Goal: Task Accomplishment & Management: Manage account settings

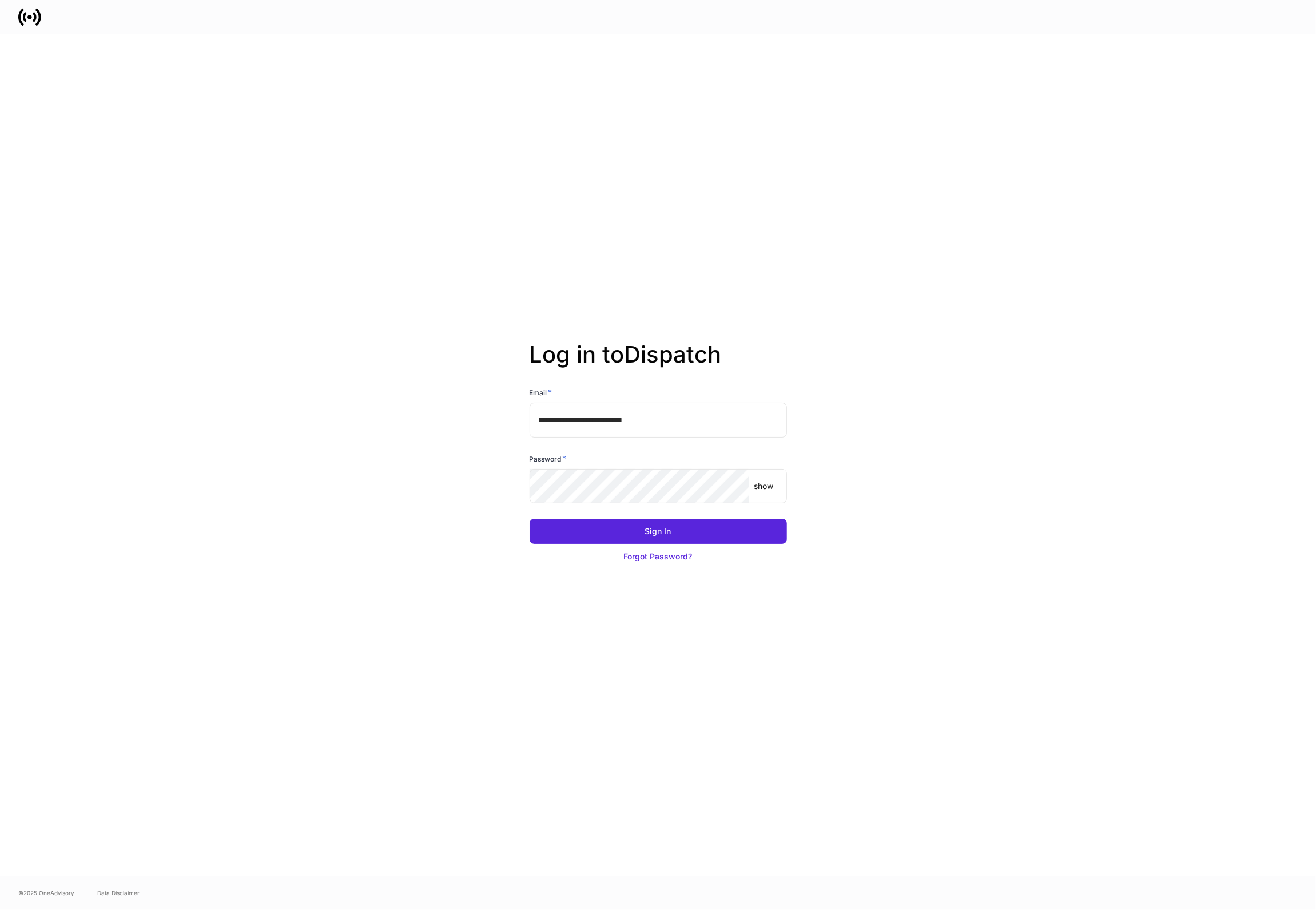
click at [701, 467] on div "Password *" at bounding box center [658, 461] width 258 height 16
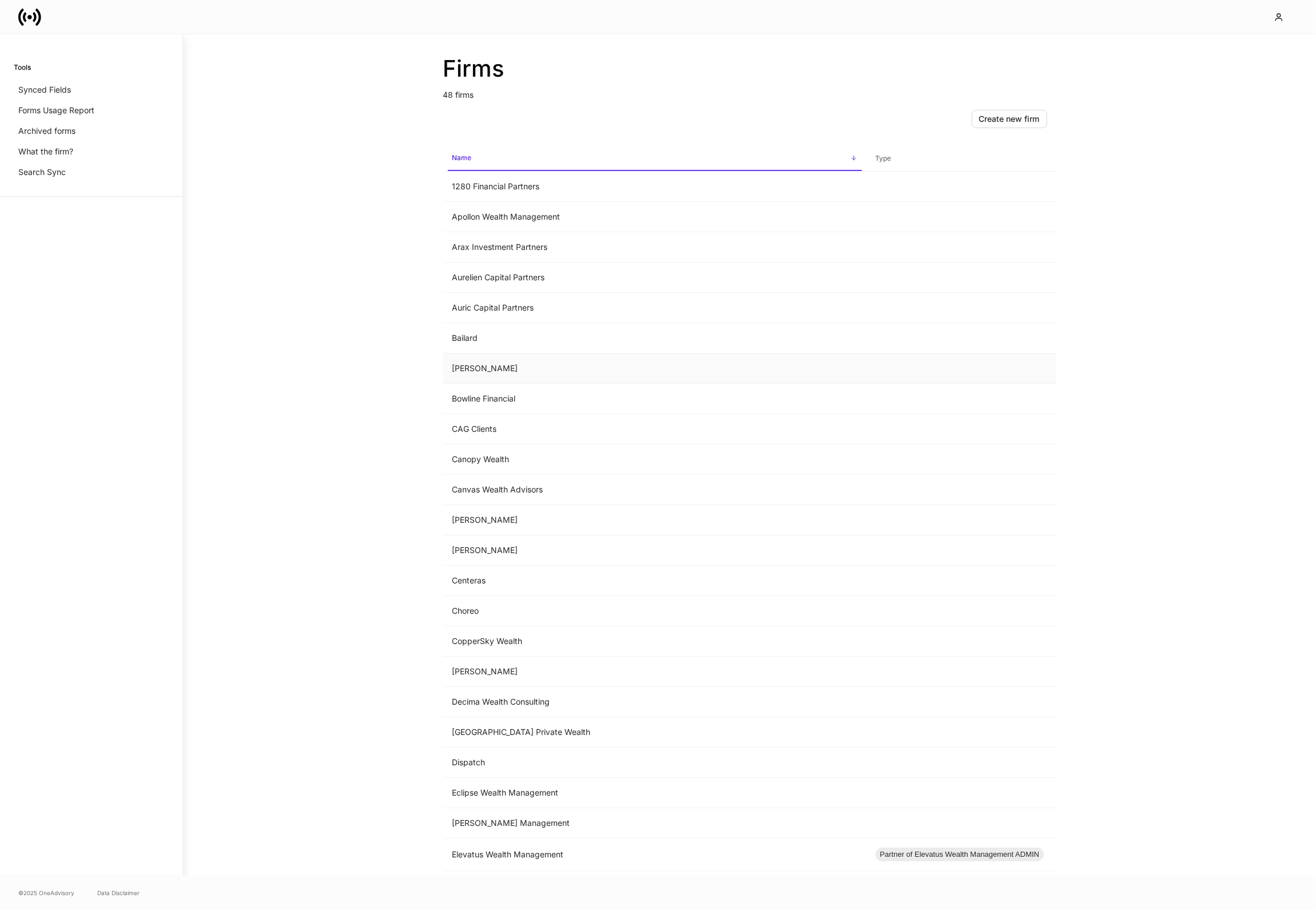
click at [496, 369] on td "Bartlett" at bounding box center [655, 369] width 423 height 30
click at [83, 114] on p "Forms Usage Report" at bounding box center [56, 110] width 76 height 11
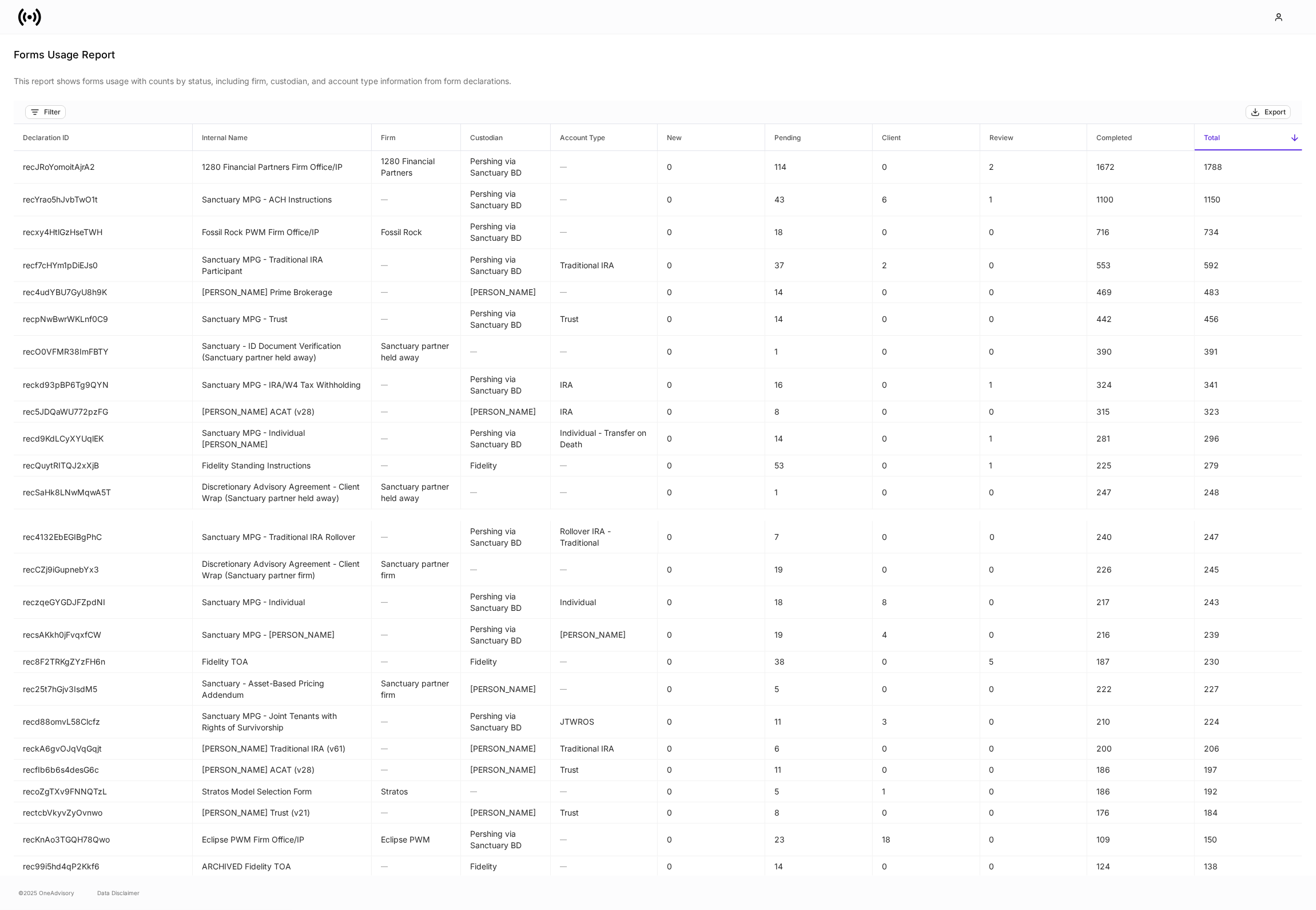
click at [52, 120] on div "Filter Export" at bounding box center [657, 113] width 1288 height 24
click at [59, 112] on div "Filter" at bounding box center [52, 113] width 17 height 10
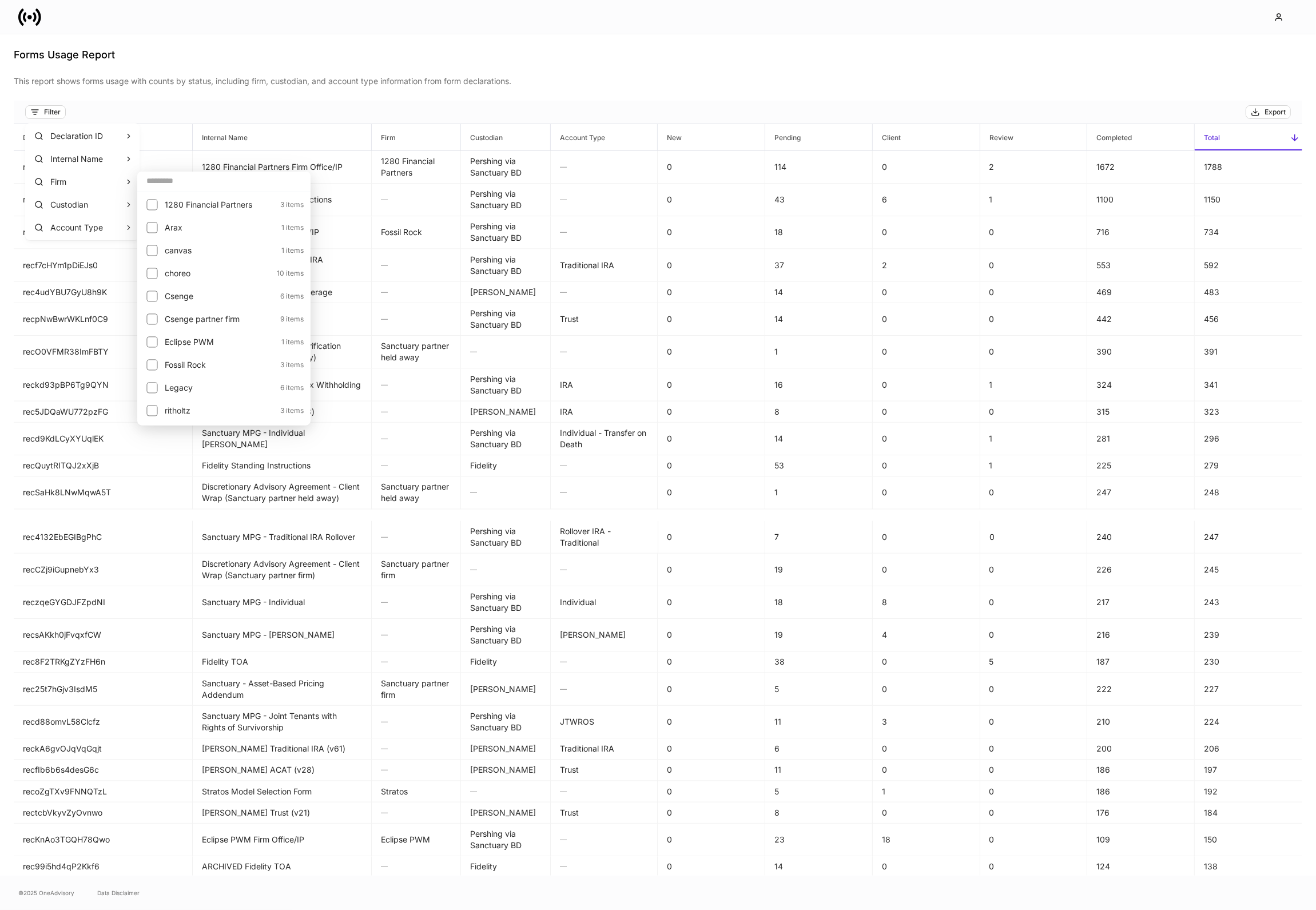
click at [182, 274] on p "choreo" at bounding box center [217, 273] width 105 height 11
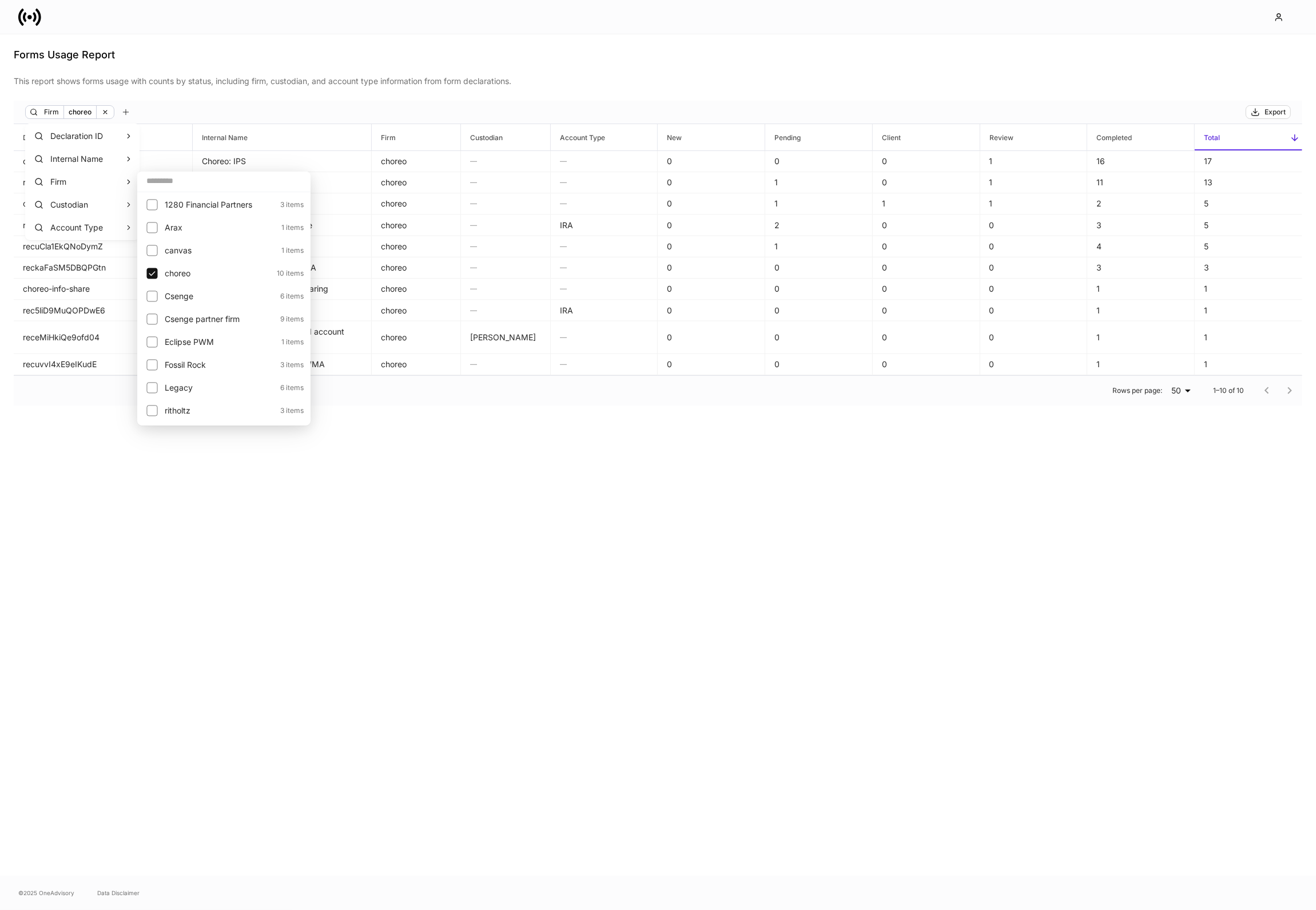
click at [430, 460] on div at bounding box center [658, 455] width 1316 height 910
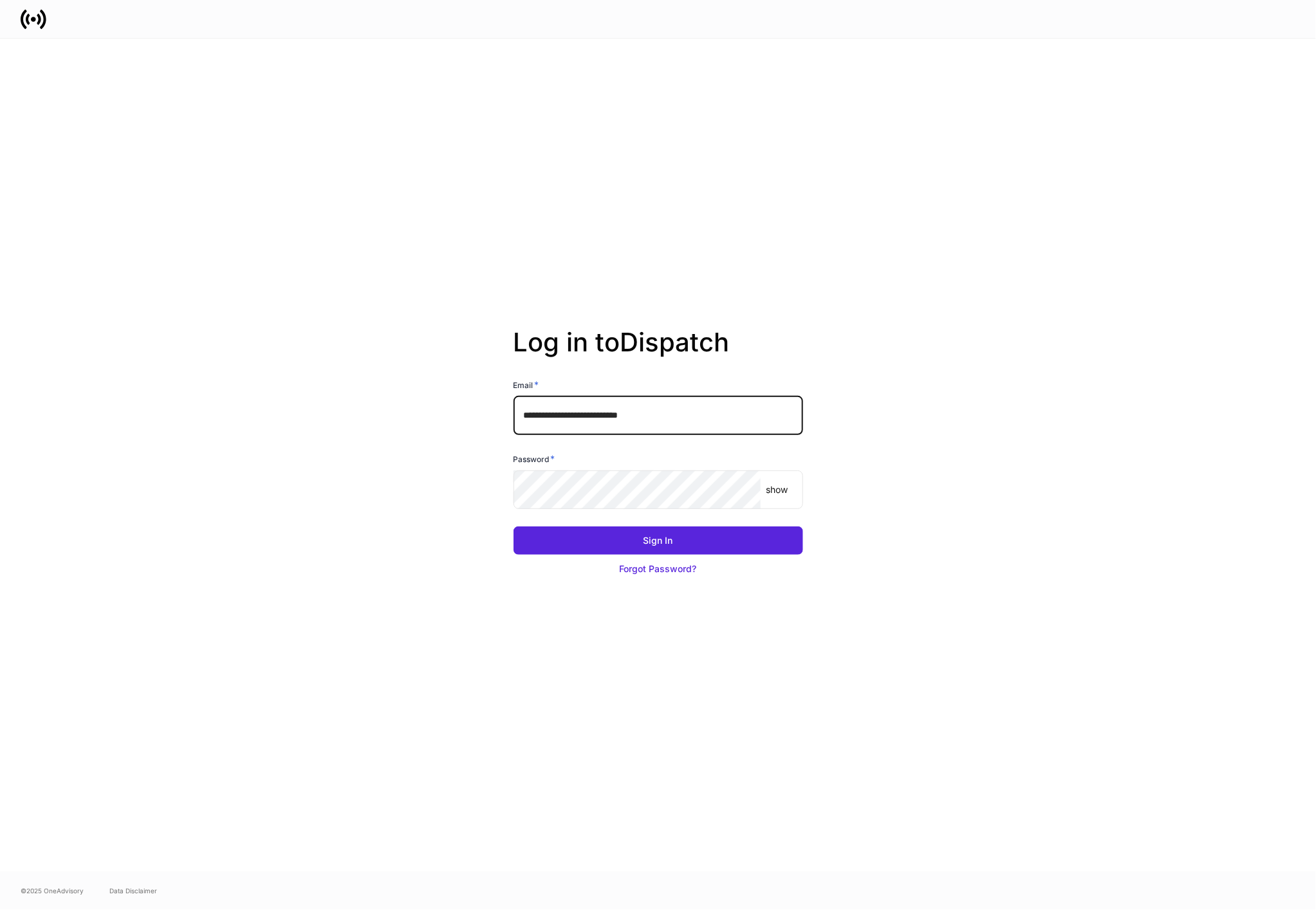
click at [648, 418] on input "**********" at bounding box center [658, 415] width 290 height 38
click at [682, 415] on input "**********" at bounding box center [658, 415] width 290 height 38
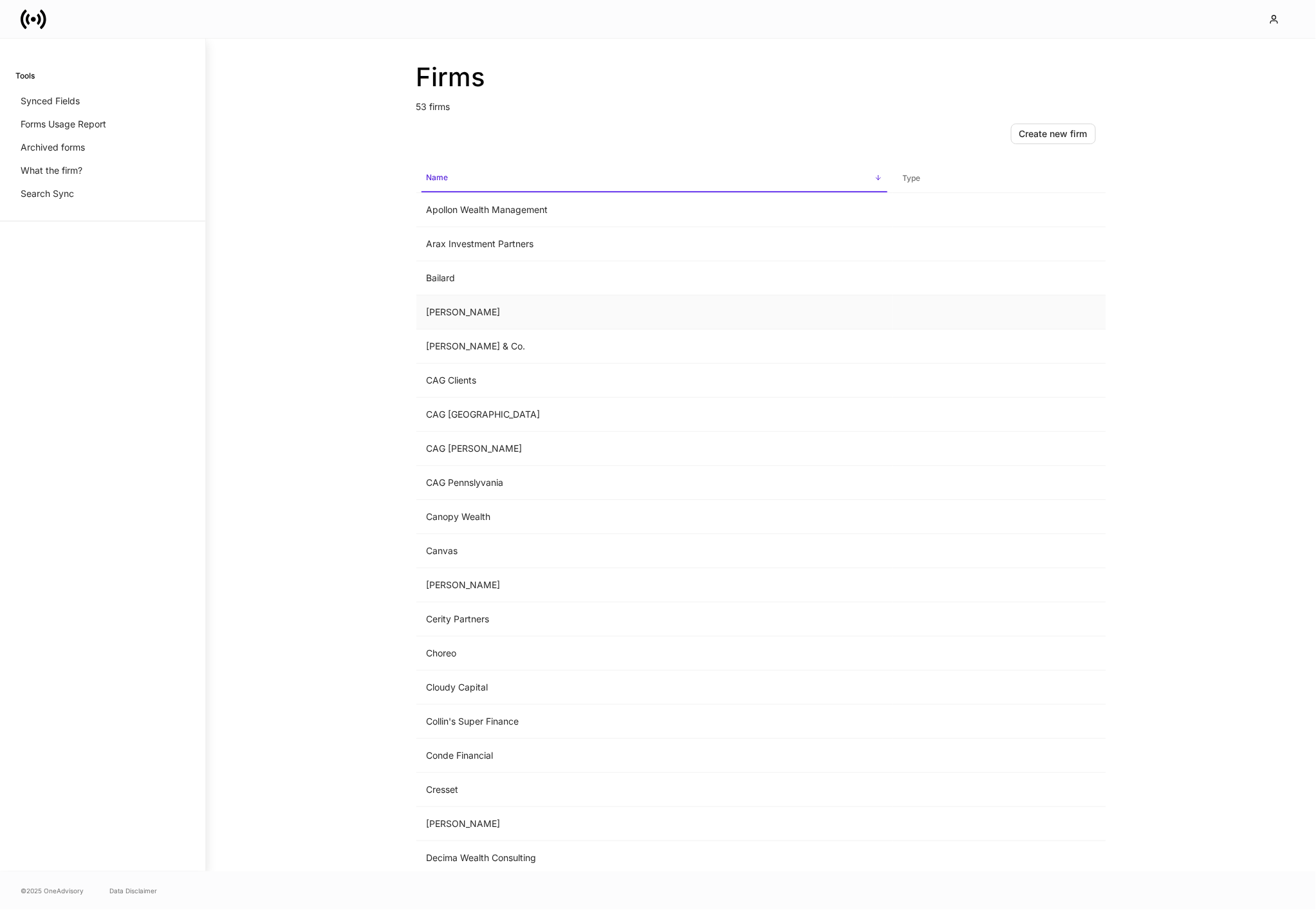
click at [509, 317] on td "[PERSON_NAME]" at bounding box center [655, 312] width 476 height 34
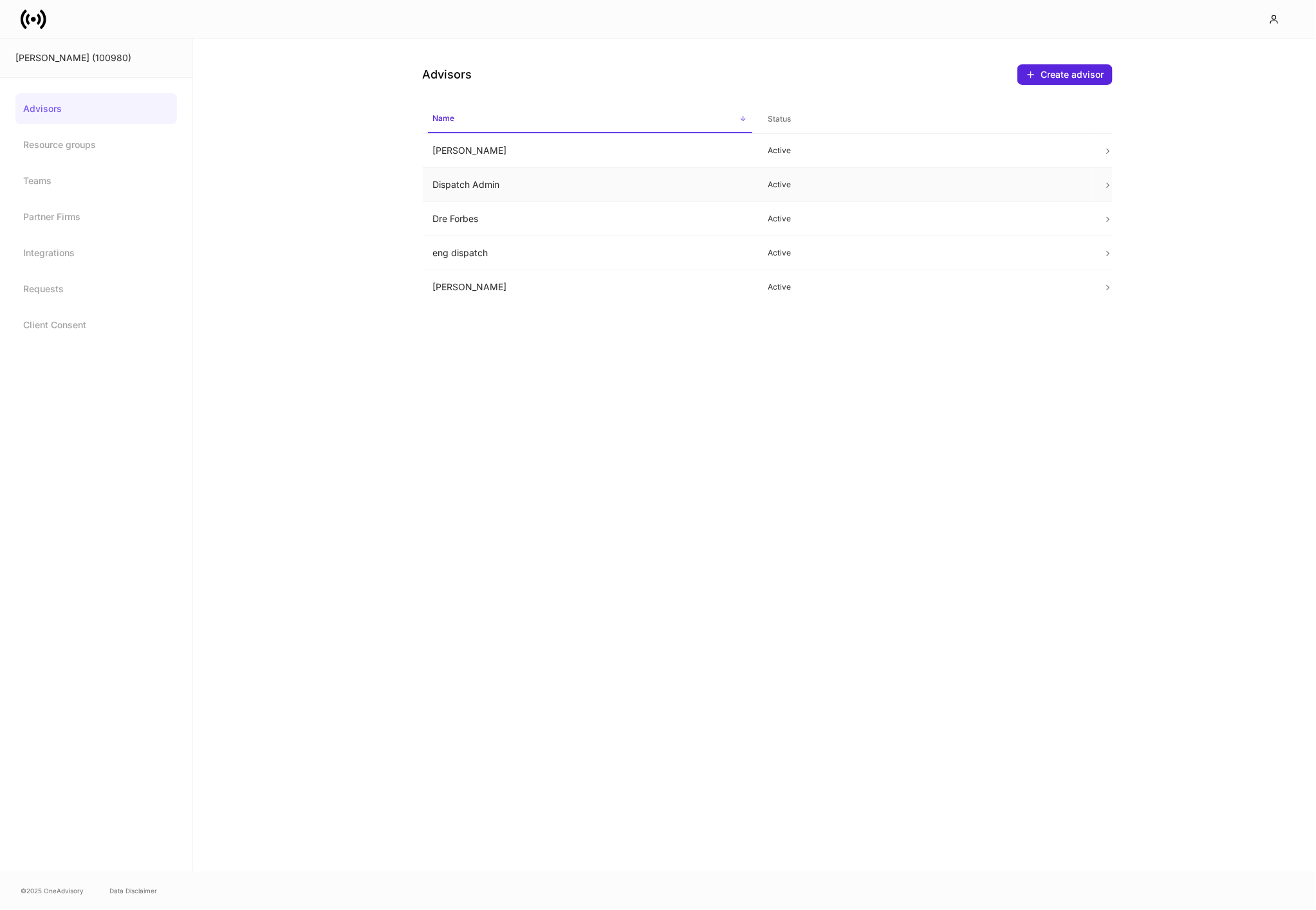
click at [526, 181] on td "Dispatch Admin" at bounding box center [591, 185] width 335 height 34
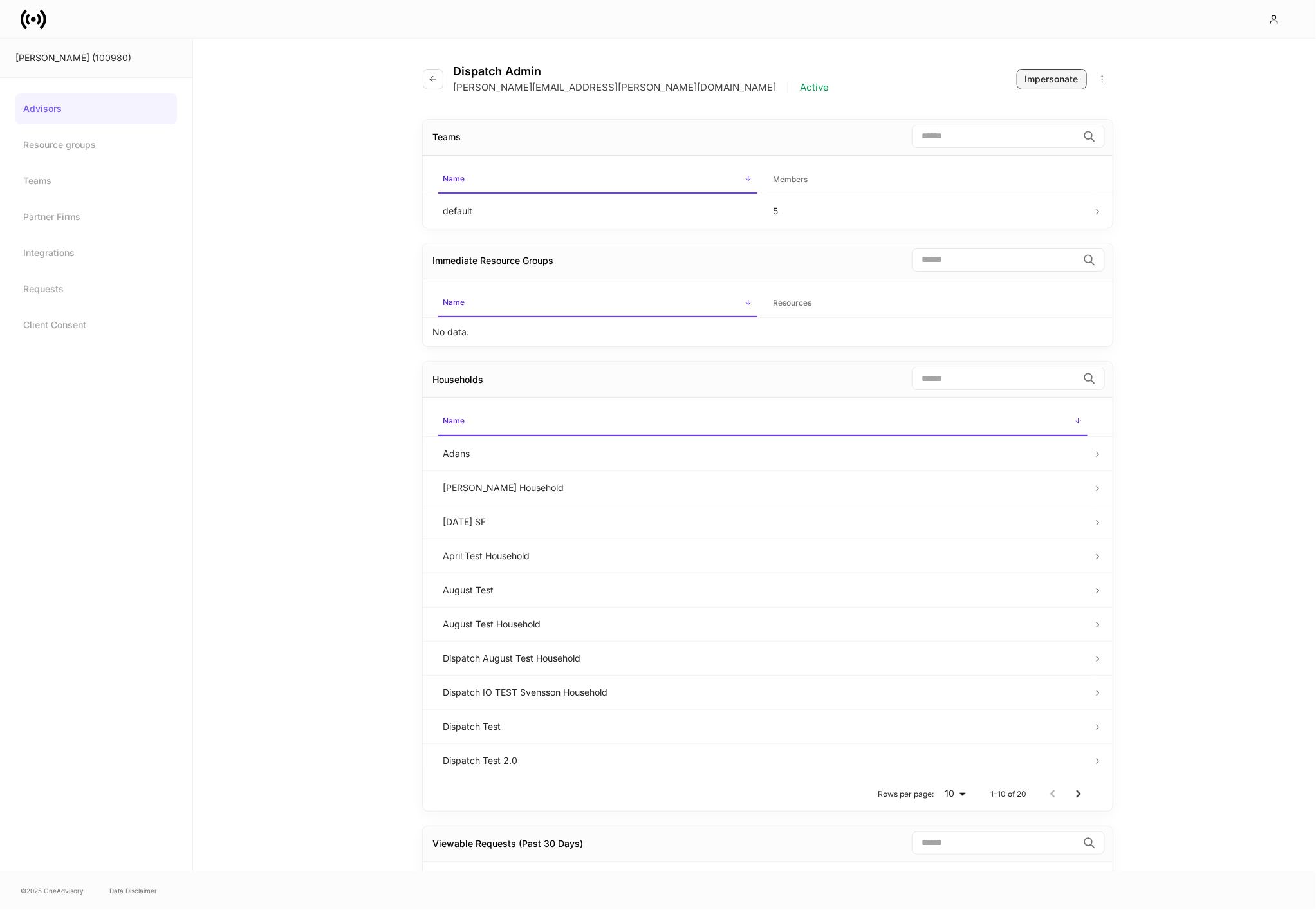
click at [1039, 74] on div "Impersonate" at bounding box center [1052, 79] width 54 height 12
